Goal: Transaction & Acquisition: Purchase product/service

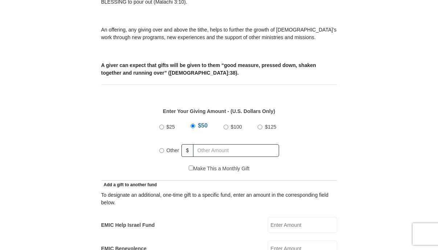
scroll to position [256, 0]
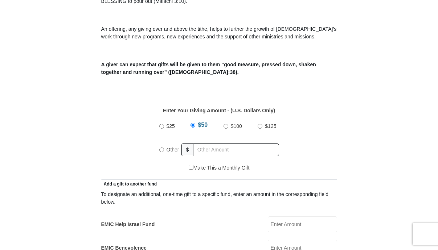
click at [161, 148] on input "Other" at bounding box center [161, 150] width 5 height 5
radio input "true"
type input "60"
click at [218, 217] on div "EMIC Help Israel Fund EMIC Help Israel Fund Amount must be a valid number Make …" at bounding box center [219, 225] width 236 height 16
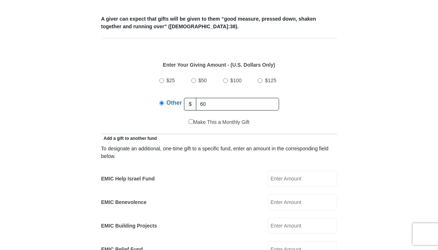
scroll to position [302, 0]
click at [312, 174] on input "EMIC Help Israel Fund" at bounding box center [302, 179] width 69 height 16
type input "10"
click at [234, 207] on div "To designate an additional, one-time gift to a specific fund, enter an amount i…" at bounding box center [219, 211] width 236 height 139
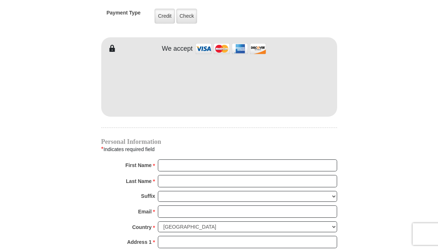
scroll to position [615, 0]
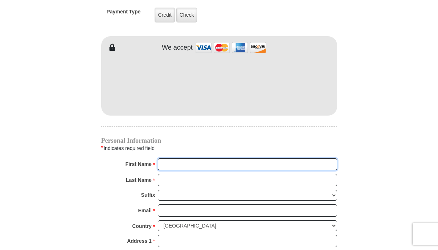
click at [167, 159] on input "First Name *" at bounding box center [247, 165] width 179 height 12
type input "Quintessa"
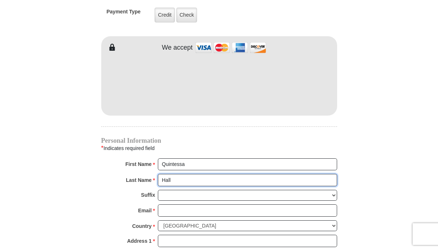
type input "Hall"
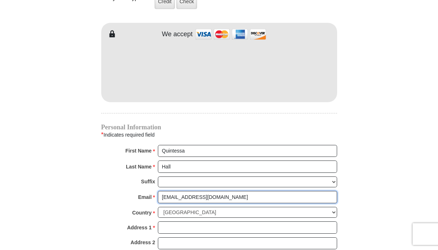
scroll to position [629, 0]
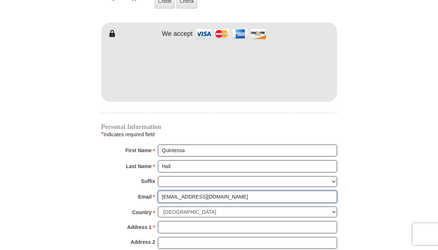
type input "[EMAIL_ADDRESS][DOMAIN_NAME]"
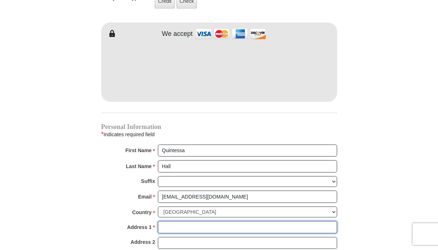
click at [175, 221] on input "Address 1 *" at bounding box center [247, 227] width 179 height 12
click at [175, 221] on input "11841 [PERSON_NAME]" at bounding box center [247, 227] width 179 height 12
click at [208, 221] on input "11841 [PERSON_NAME]" at bounding box center [247, 227] width 179 height 12
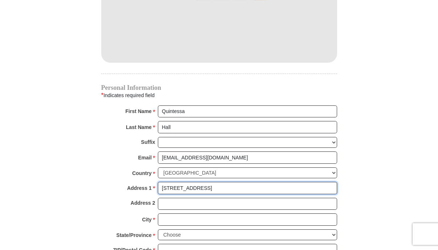
scroll to position [668, 0]
type input "[STREET_ADDRESS]"
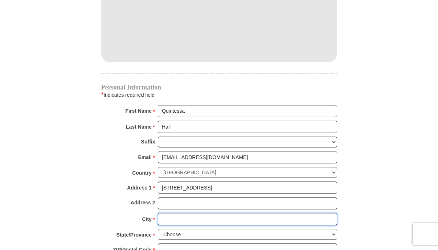
click at [168, 213] on input "City *" at bounding box center [247, 219] width 179 height 12
click at [168, 213] on input "Ha" at bounding box center [247, 219] width 179 height 12
type input "Haslet"
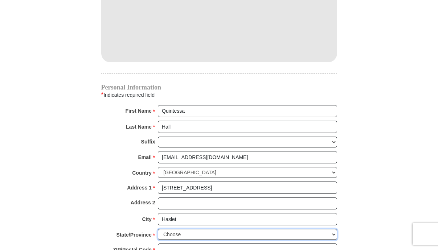
click at [184, 230] on select "Choose [US_STATE] [US_STATE] [US_STATE] [US_STATE] [US_STATE] Armed Forces Amer…" at bounding box center [247, 234] width 179 height 11
select select "[GEOGRAPHIC_DATA]"
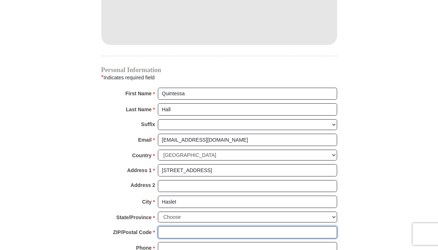
click at [188, 226] on input "ZIP/Postal Code *" at bounding box center [247, 232] width 179 height 12
type input "76052"
click at [186, 242] on input "Phone * *" at bounding box center [247, 248] width 179 height 12
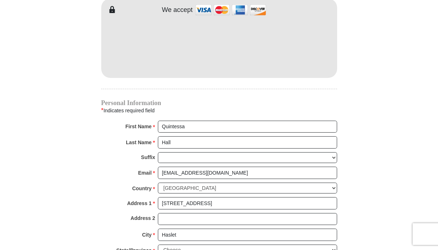
scroll to position [642, 0]
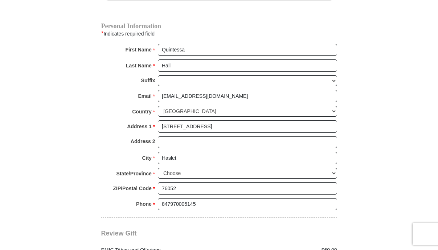
scroll to position [744, 0]
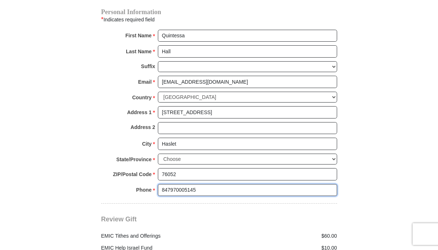
click at [212, 184] on input "847970005145" at bounding box center [247, 190] width 179 height 12
type input "8"
click at [173, 184] on input "[PHONE_NUMBER]" at bounding box center [247, 190] width 179 height 12
type input "[PHONE_NUMBER]"
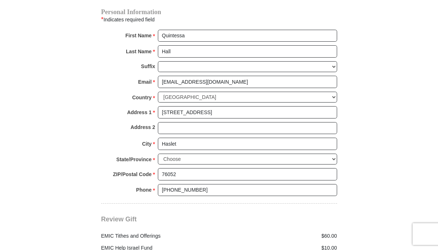
click at [205, 205] on div "Review Gift Your monthly donation will start on the first occurrence on your se…" at bounding box center [219, 238] width 236 height 69
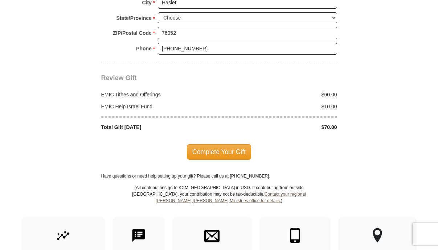
scroll to position [888, 0]
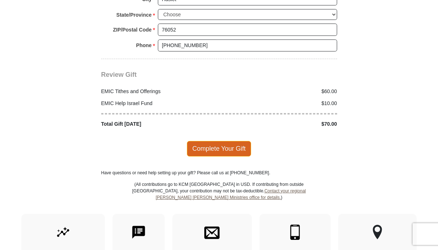
click at [212, 143] on span "Complete Your Gift" at bounding box center [219, 148] width 64 height 15
